Goal: Task Accomplishment & Management: Use online tool/utility

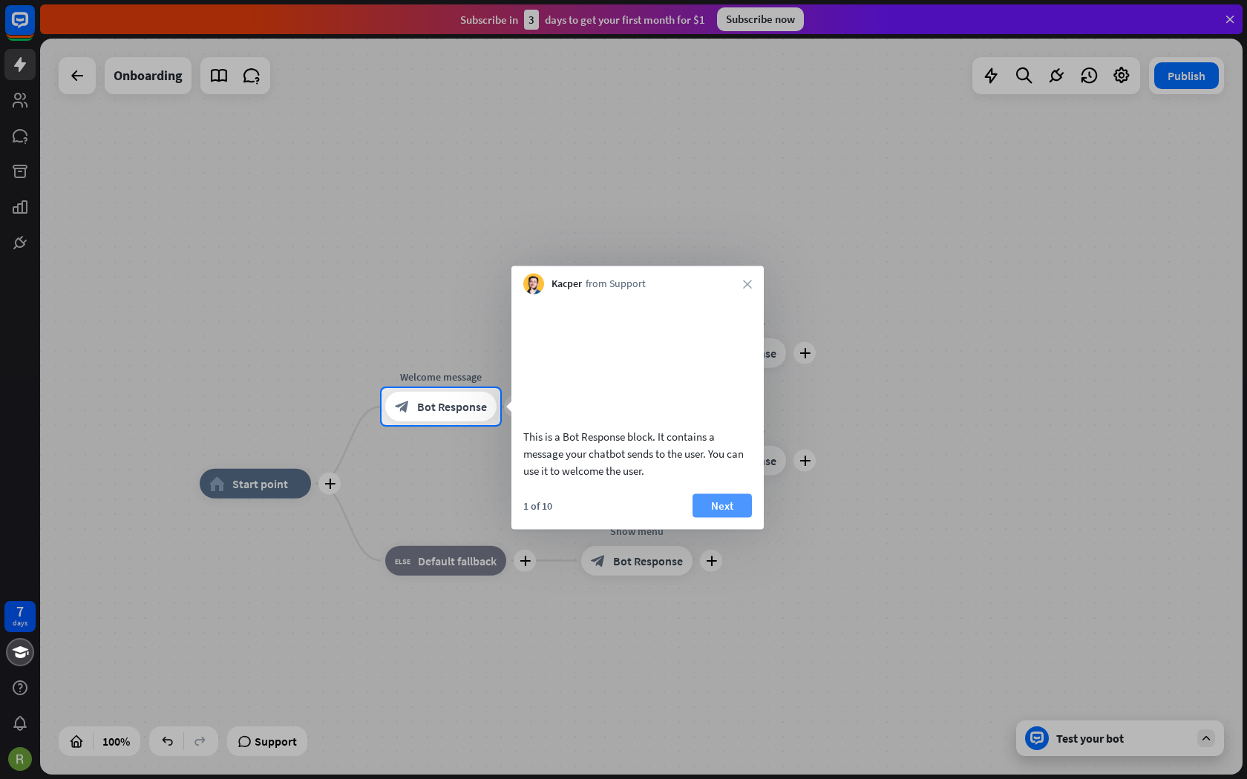
click at [715, 517] on button "Next" at bounding box center [721, 506] width 59 height 24
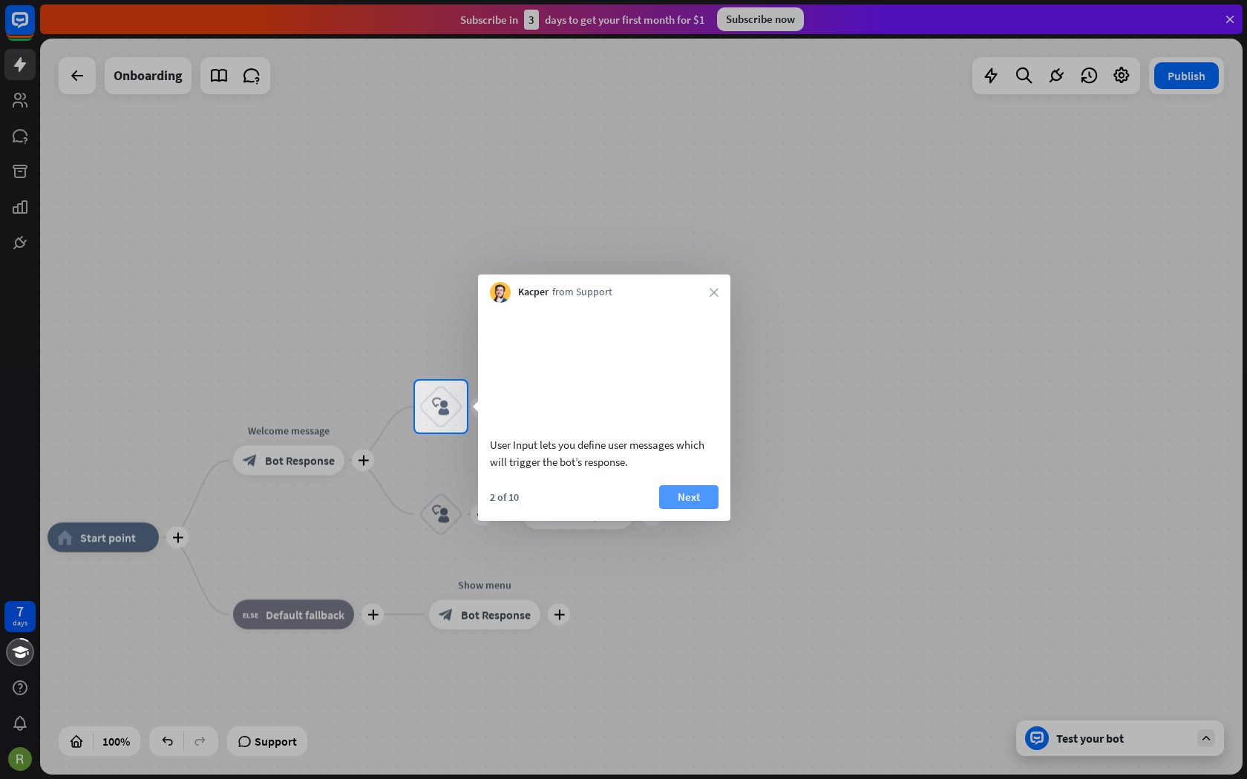
click at [704, 509] on button "Next" at bounding box center [688, 497] width 59 height 24
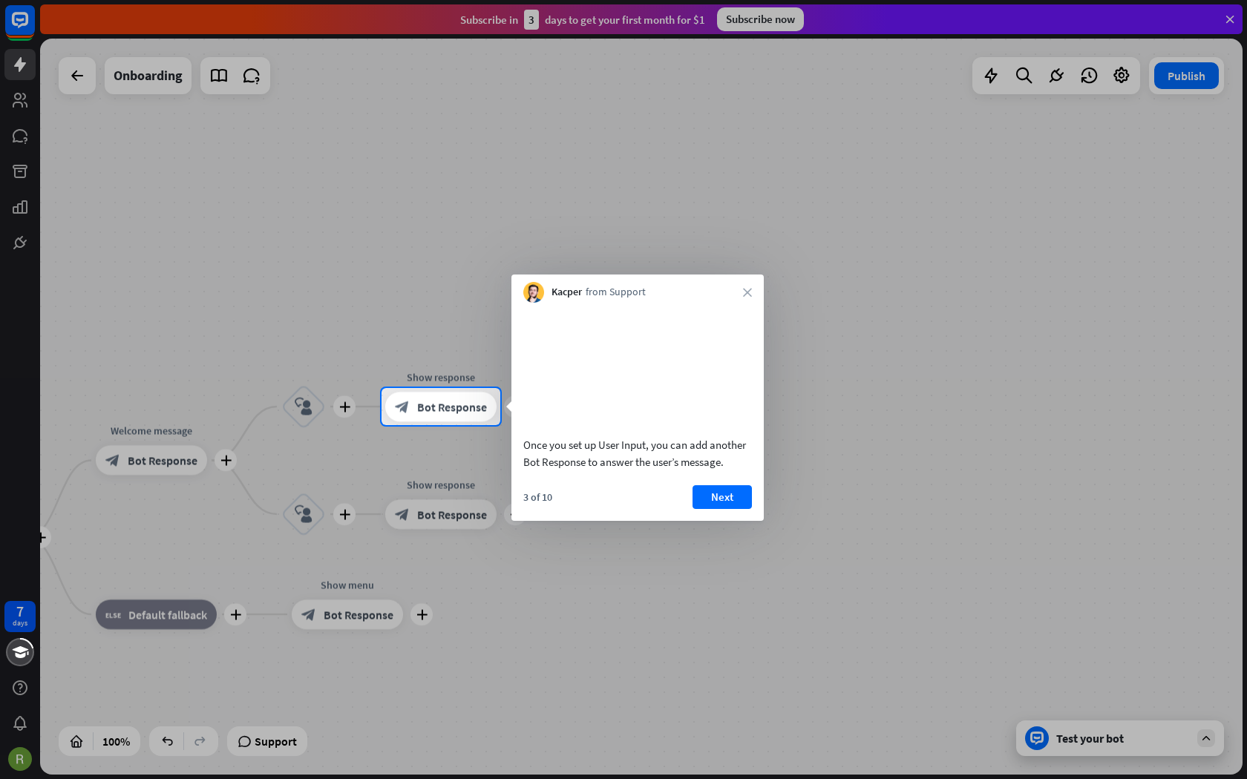
click at [704, 509] on button "Next" at bounding box center [721, 497] width 59 height 24
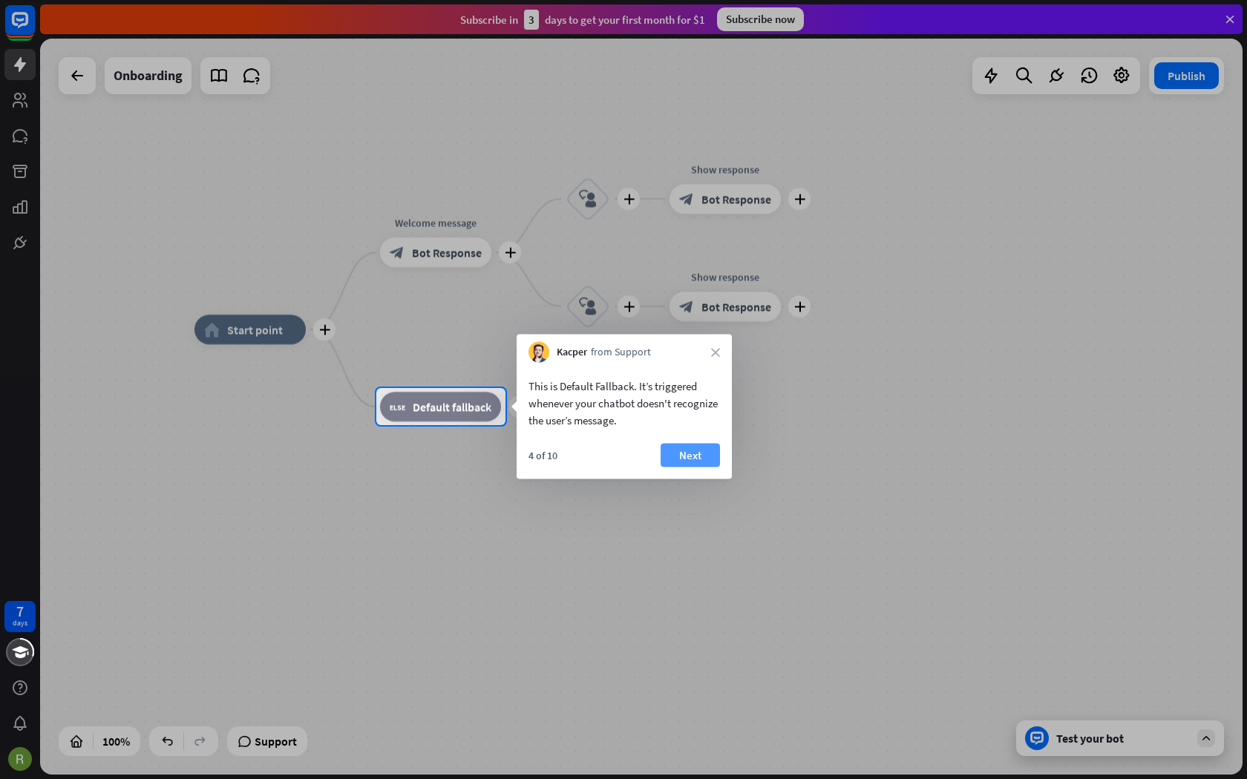
click at [675, 448] on button "Next" at bounding box center [690, 456] width 59 height 24
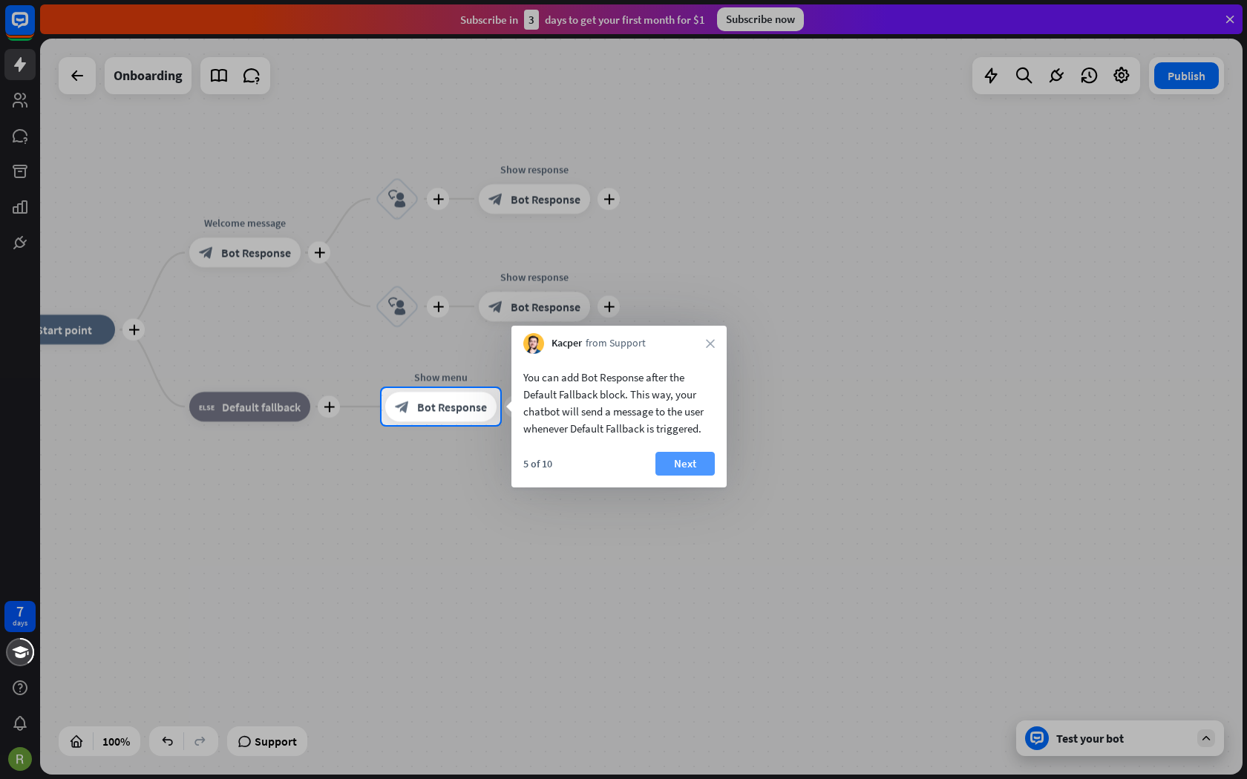
click at [678, 462] on button "Next" at bounding box center [684, 464] width 59 height 24
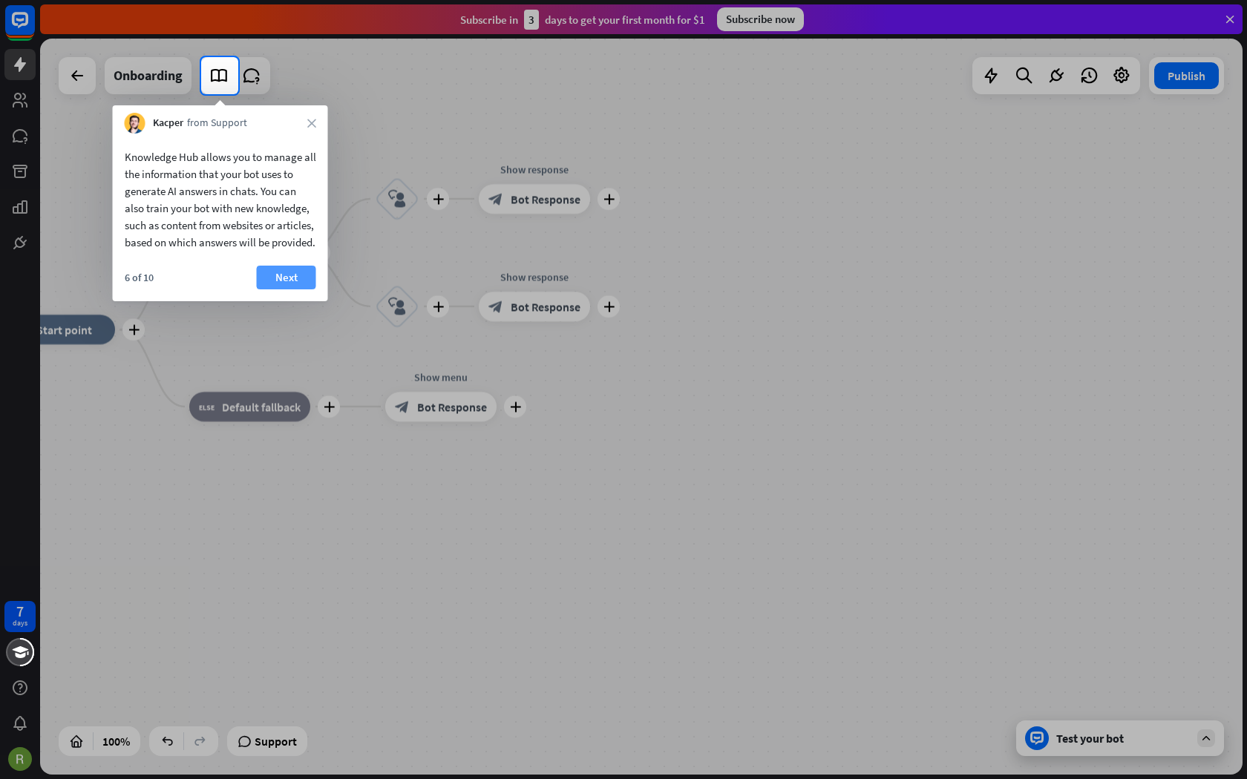
click at [288, 289] on button "Next" at bounding box center [286, 278] width 59 height 24
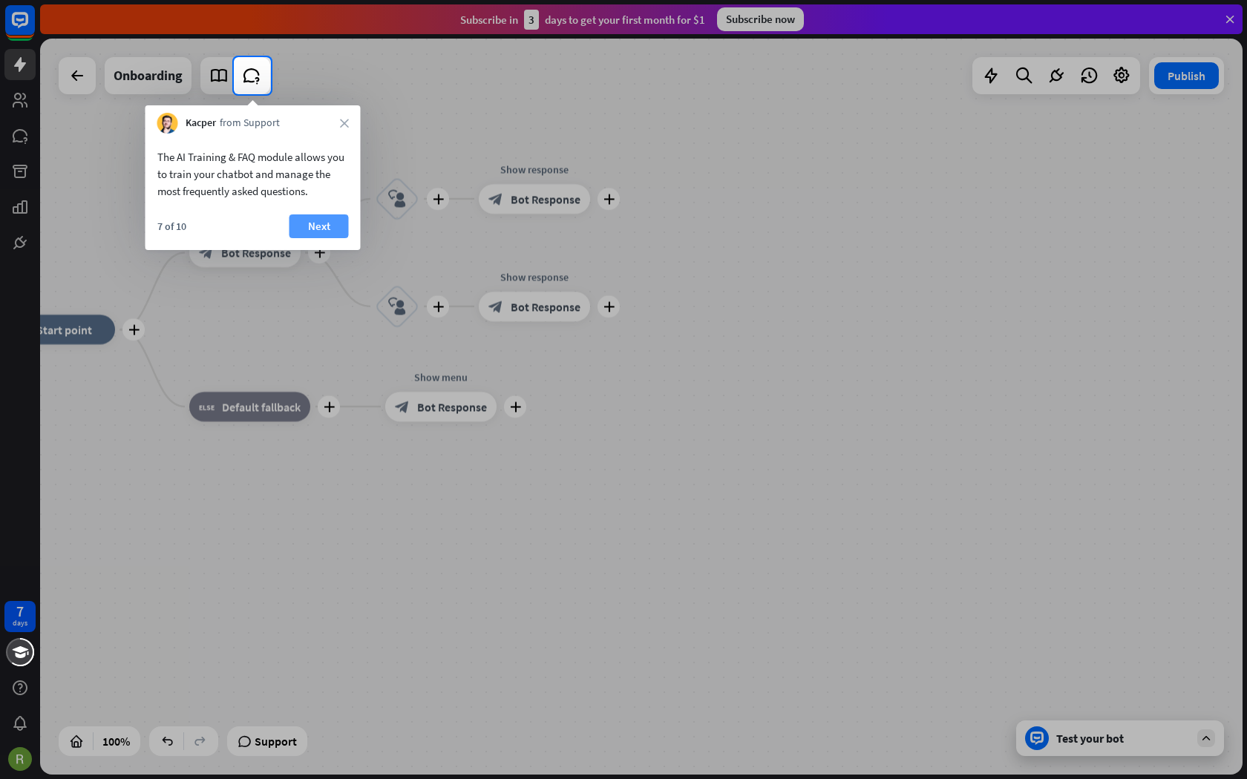
click at [312, 214] on button "Next" at bounding box center [318, 226] width 59 height 24
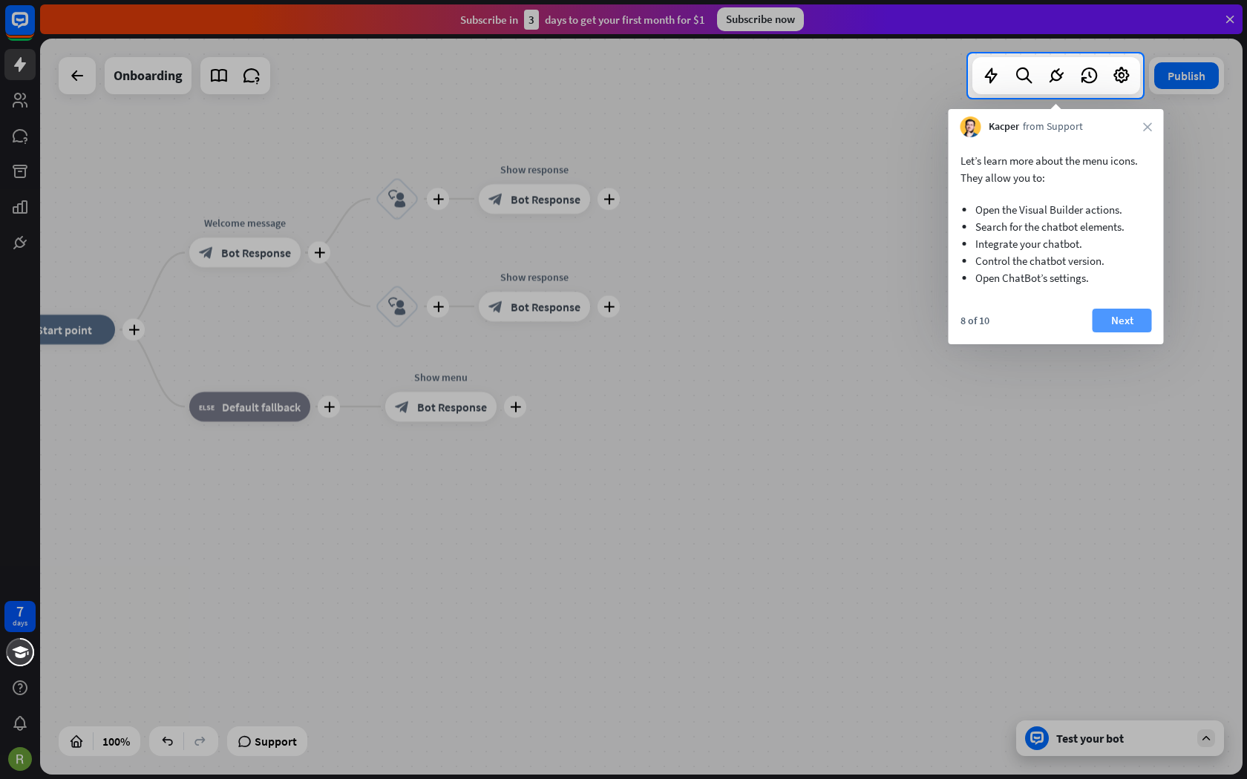
click at [1142, 322] on button "Next" at bounding box center [1121, 321] width 59 height 24
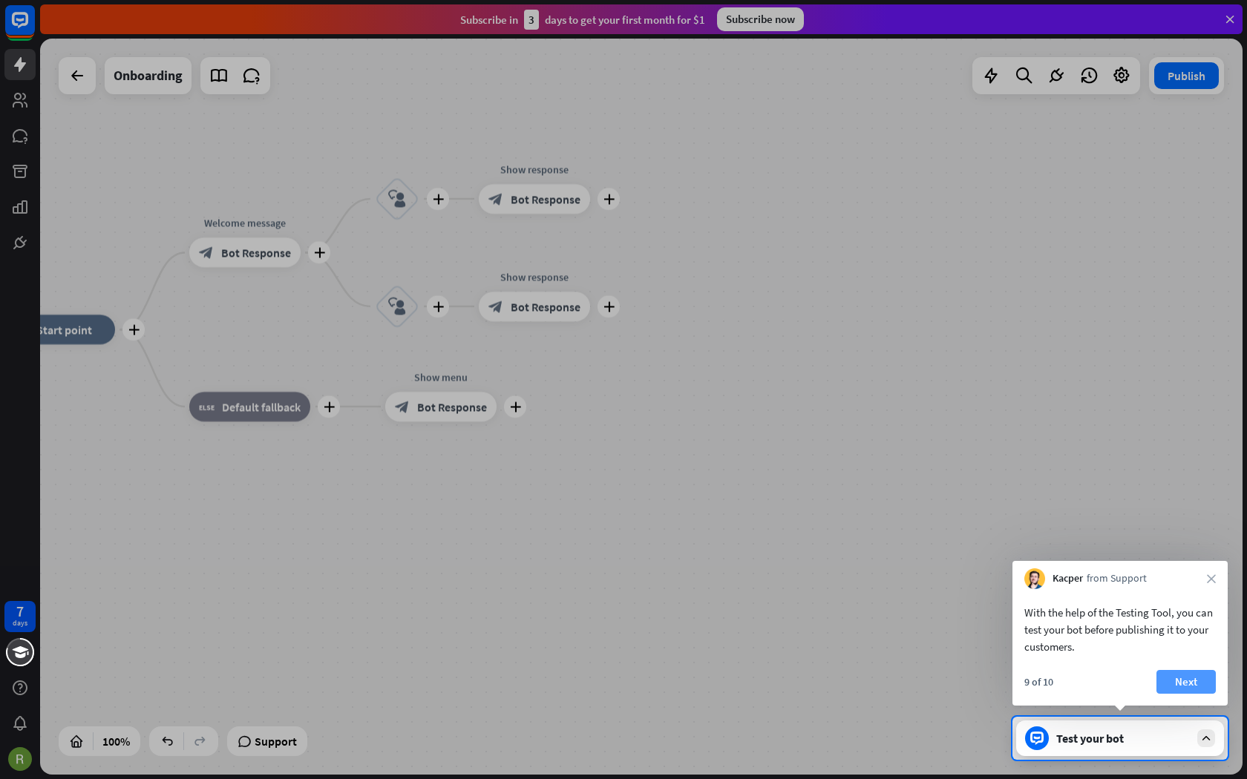
click at [1164, 672] on button "Next" at bounding box center [1185, 682] width 59 height 24
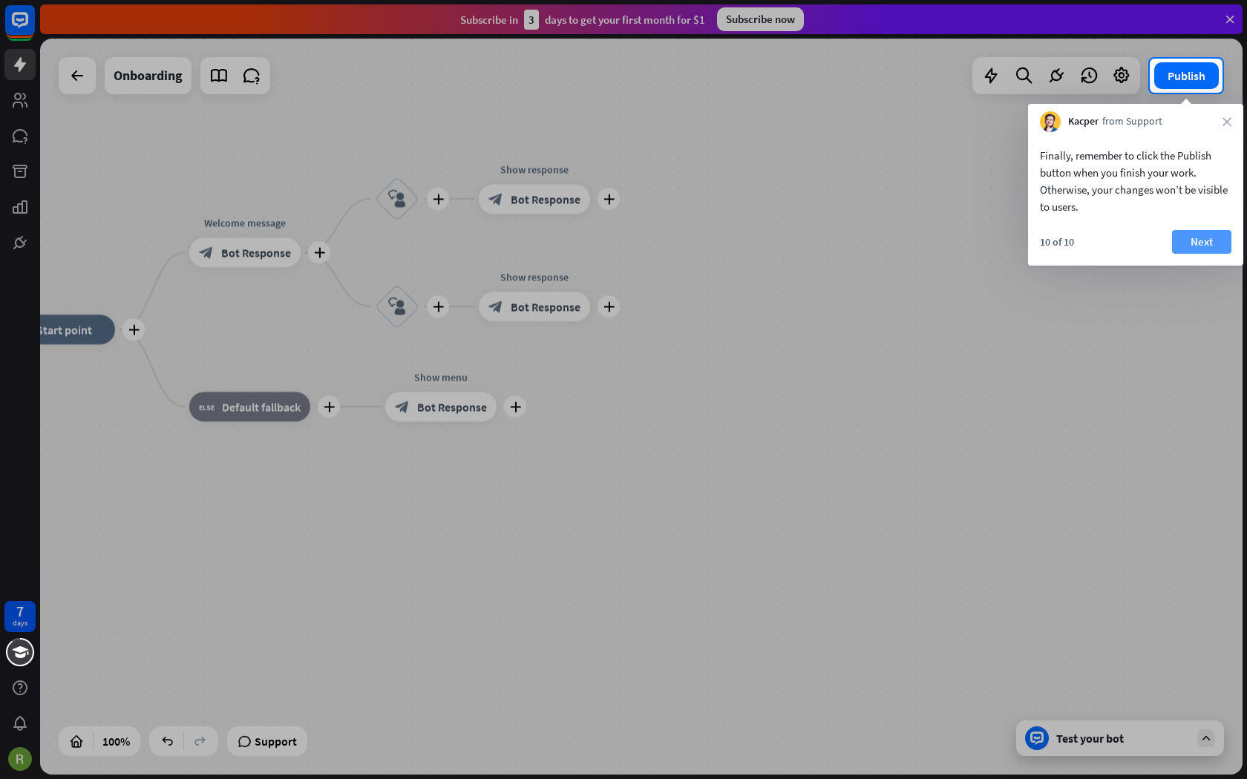
click at [1225, 246] on button "Next" at bounding box center [1201, 242] width 59 height 24
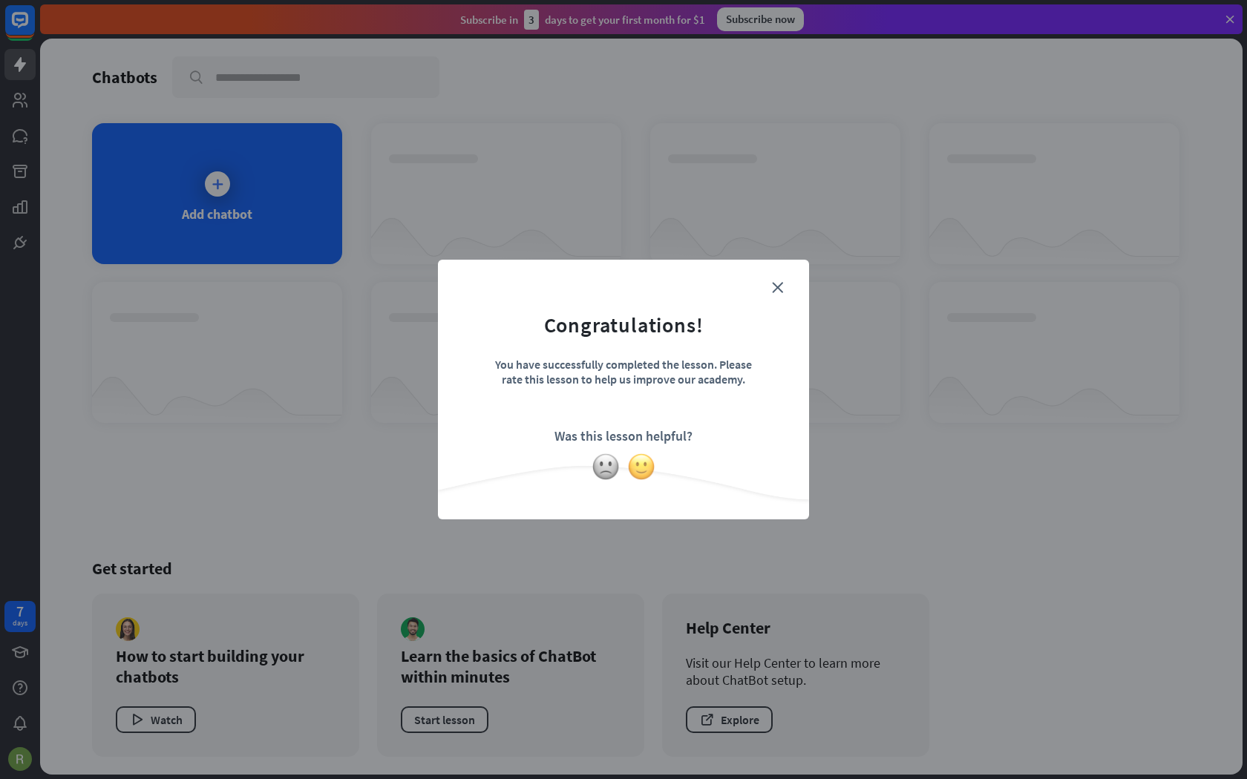
click at [634, 459] on img at bounding box center [641, 467] width 28 height 28
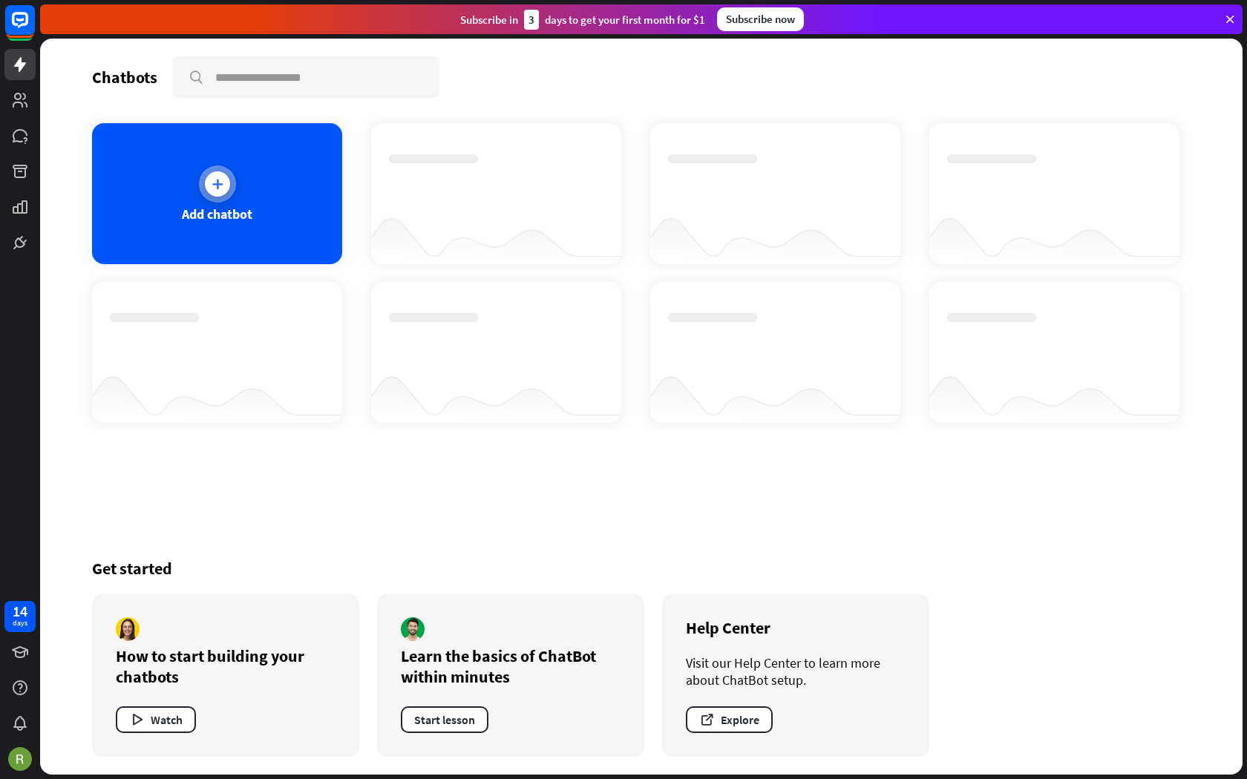
click at [232, 195] on div "Add chatbot" at bounding box center [217, 193] width 250 height 141
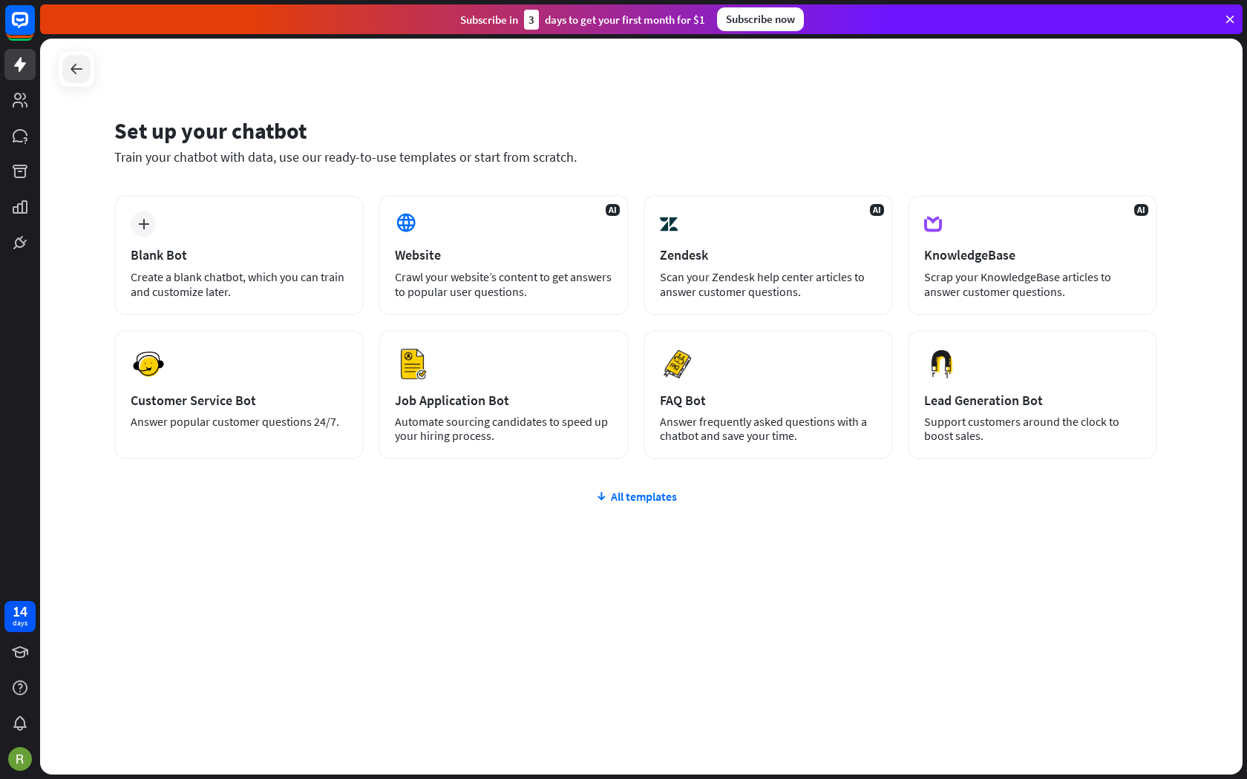
click at [68, 81] on div at bounding box center [76, 69] width 28 height 28
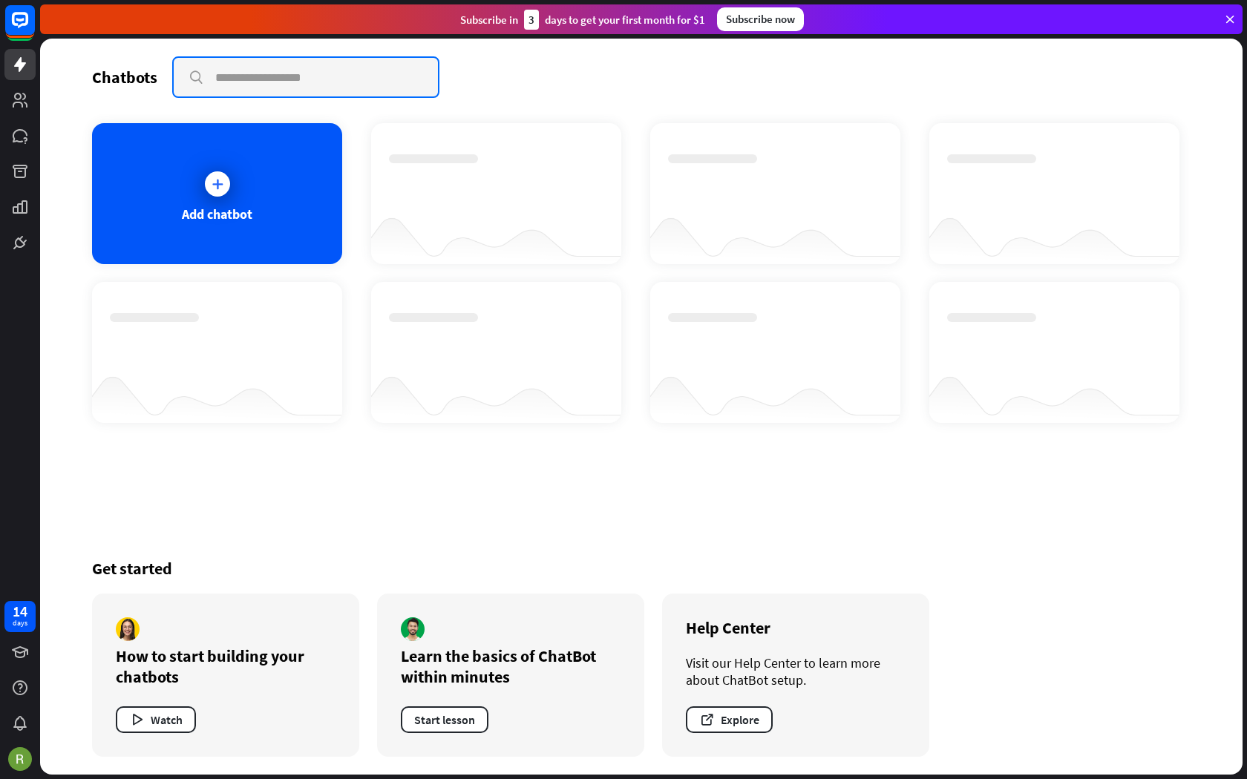
click at [220, 71] on input "text" at bounding box center [306, 77] width 264 height 39
type input "**********"
drag, startPoint x: 157, startPoint y: 94, endPoint x: 134, endPoint y: 92, distance: 23.8
click at [137, 94] on div "**********" at bounding box center [641, 77] width 1098 height 42
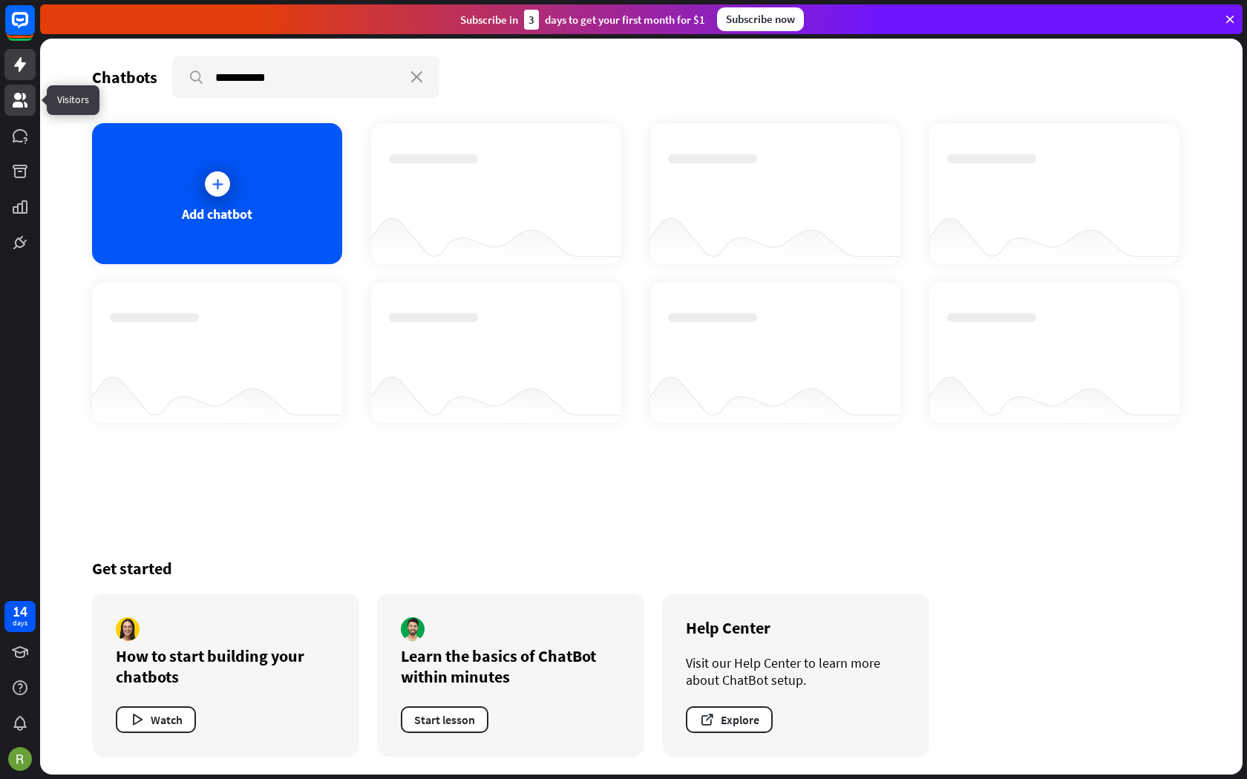
click at [16, 102] on icon at bounding box center [20, 100] width 15 height 15
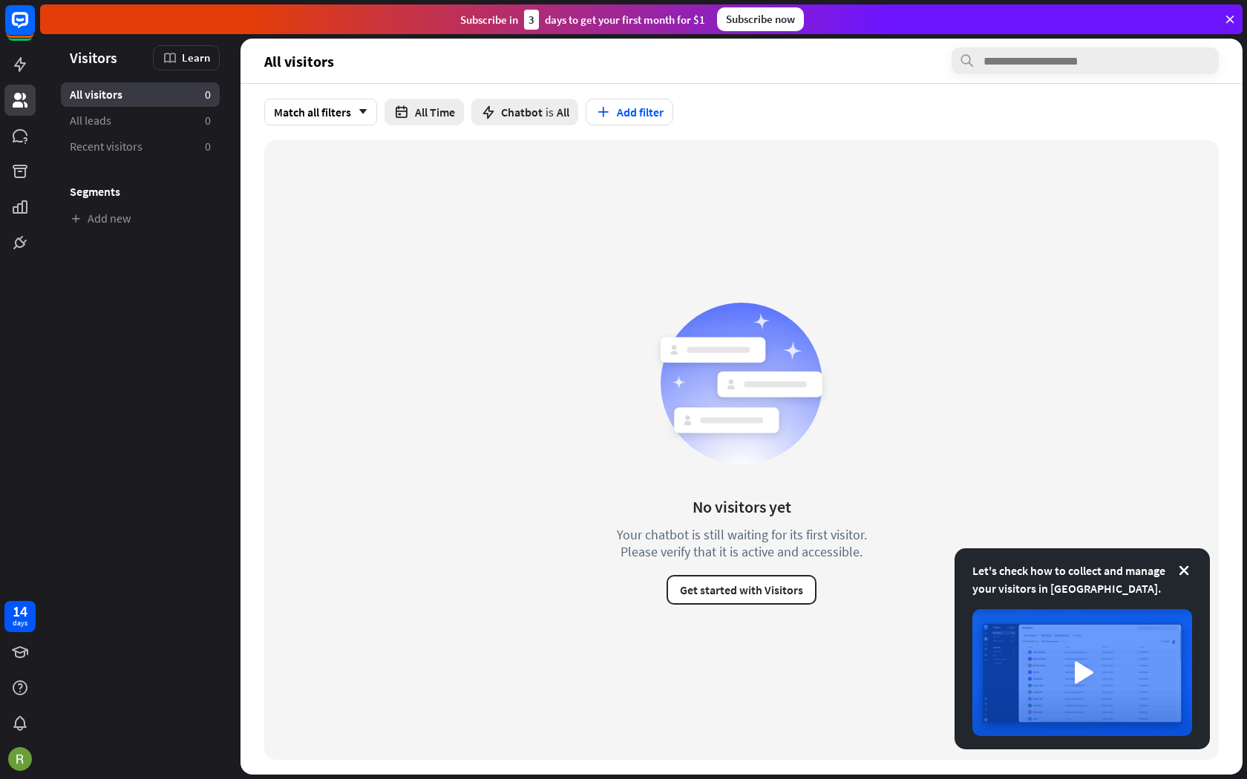
click at [84, 64] on span "Visitors" at bounding box center [93, 57] width 47 height 17
click at [95, 58] on span "Visitors" at bounding box center [93, 57] width 47 height 17
click at [120, 96] on span "All visitors" at bounding box center [96, 95] width 53 height 16
click at [879, 372] on div "No visitors yet Your chatbot is still waiting for its first visitor. Please ver…" at bounding box center [741, 450] width 304 height 310
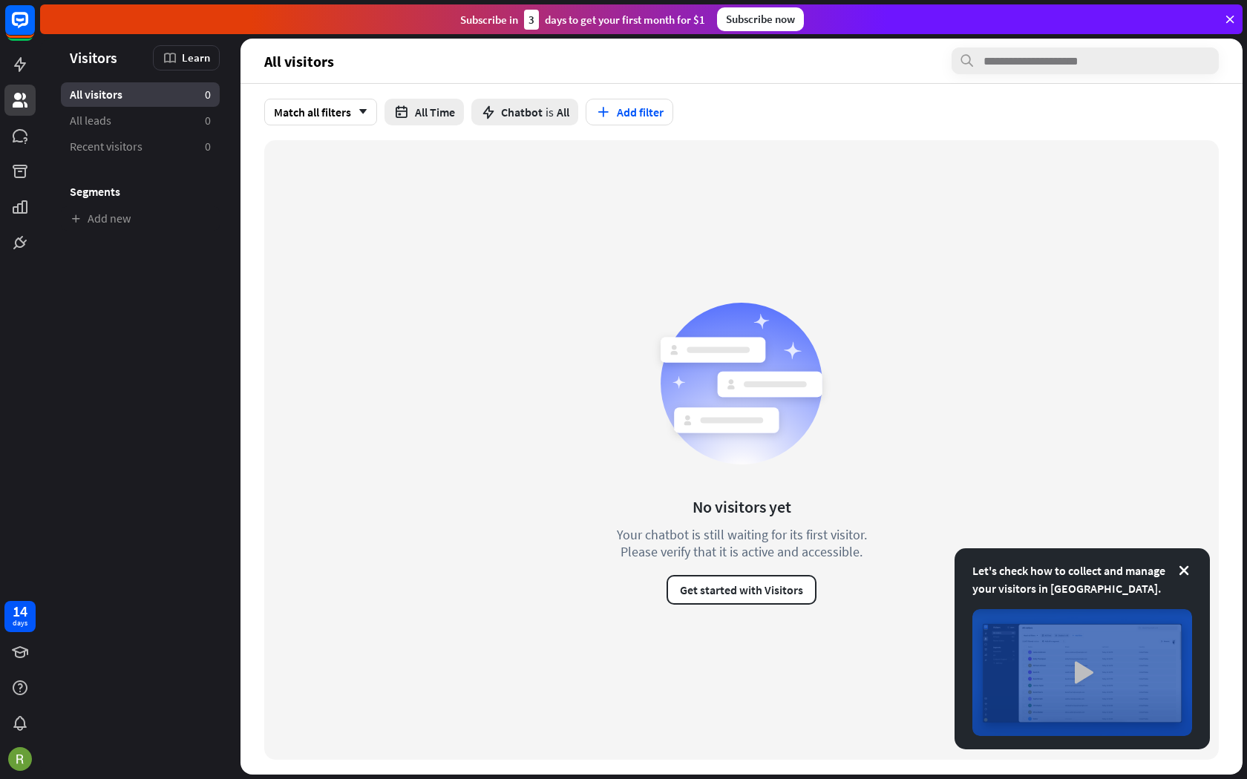
click at [1072, 678] on img at bounding box center [1082, 672] width 220 height 127
